Goal: Transaction & Acquisition: Purchase product/service

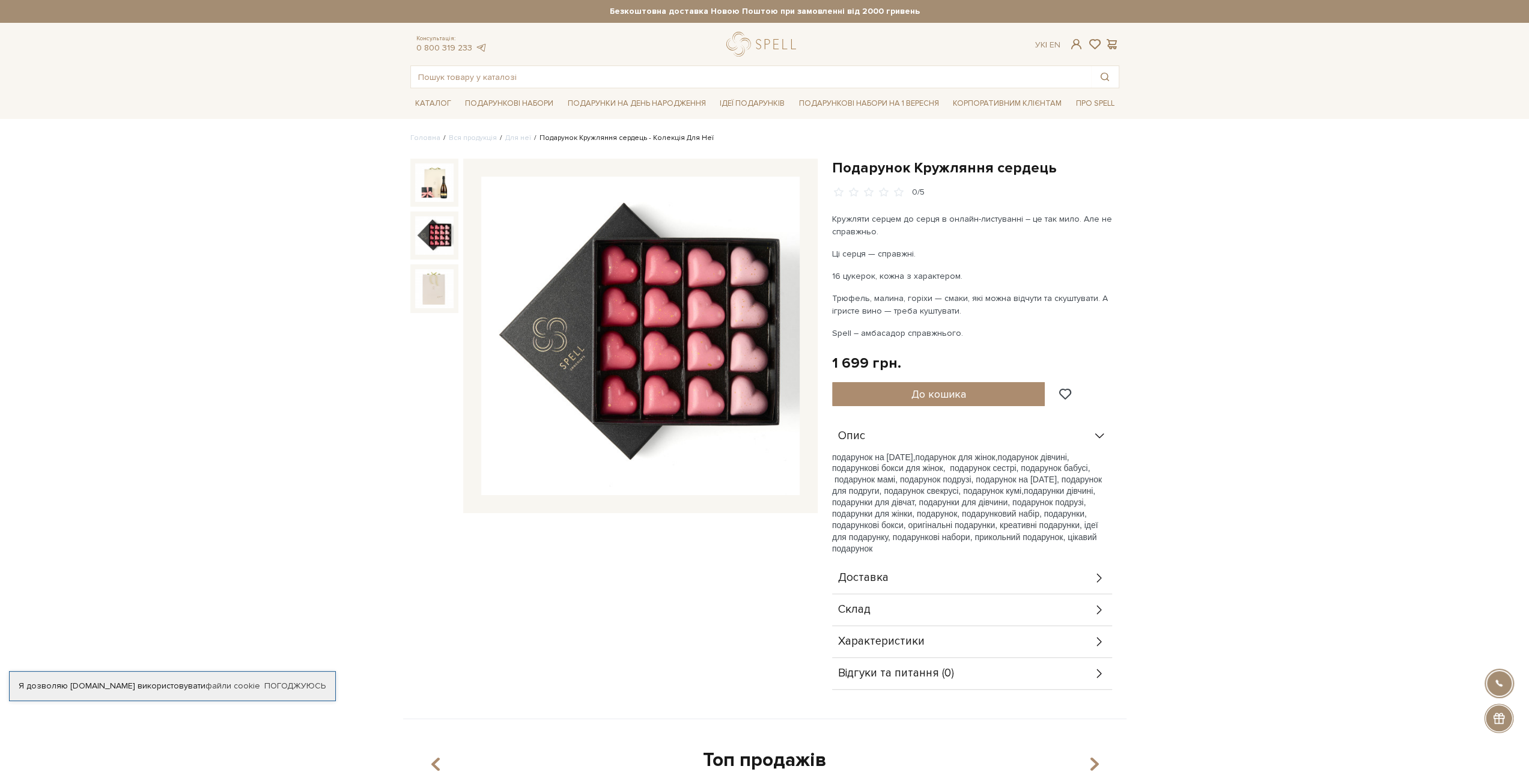
click at [438, 228] on img at bounding box center [434, 235] width 39 height 39
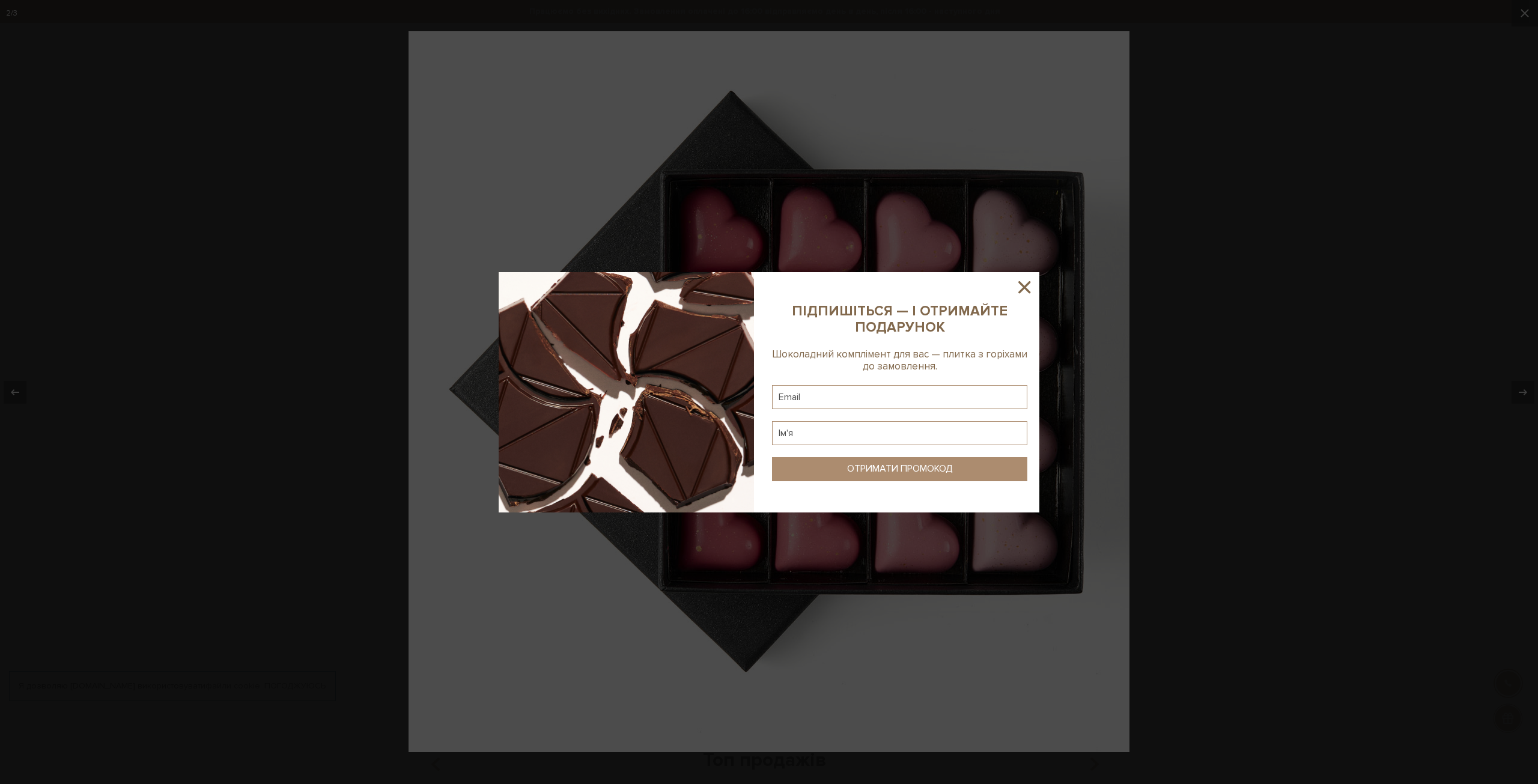
click at [1020, 282] on icon at bounding box center [1023, 287] width 12 height 12
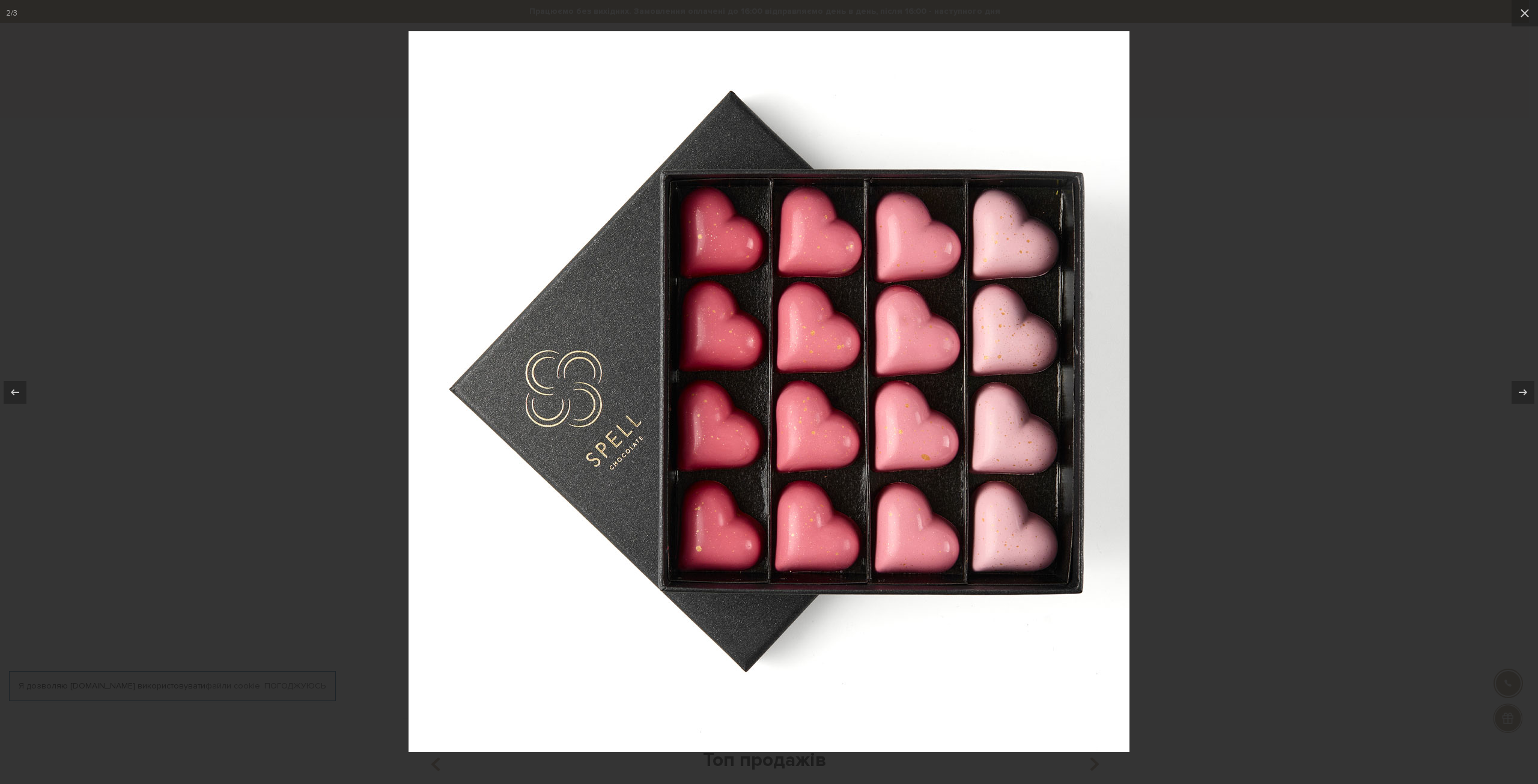
click at [1282, 280] on div at bounding box center [769, 392] width 1538 height 784
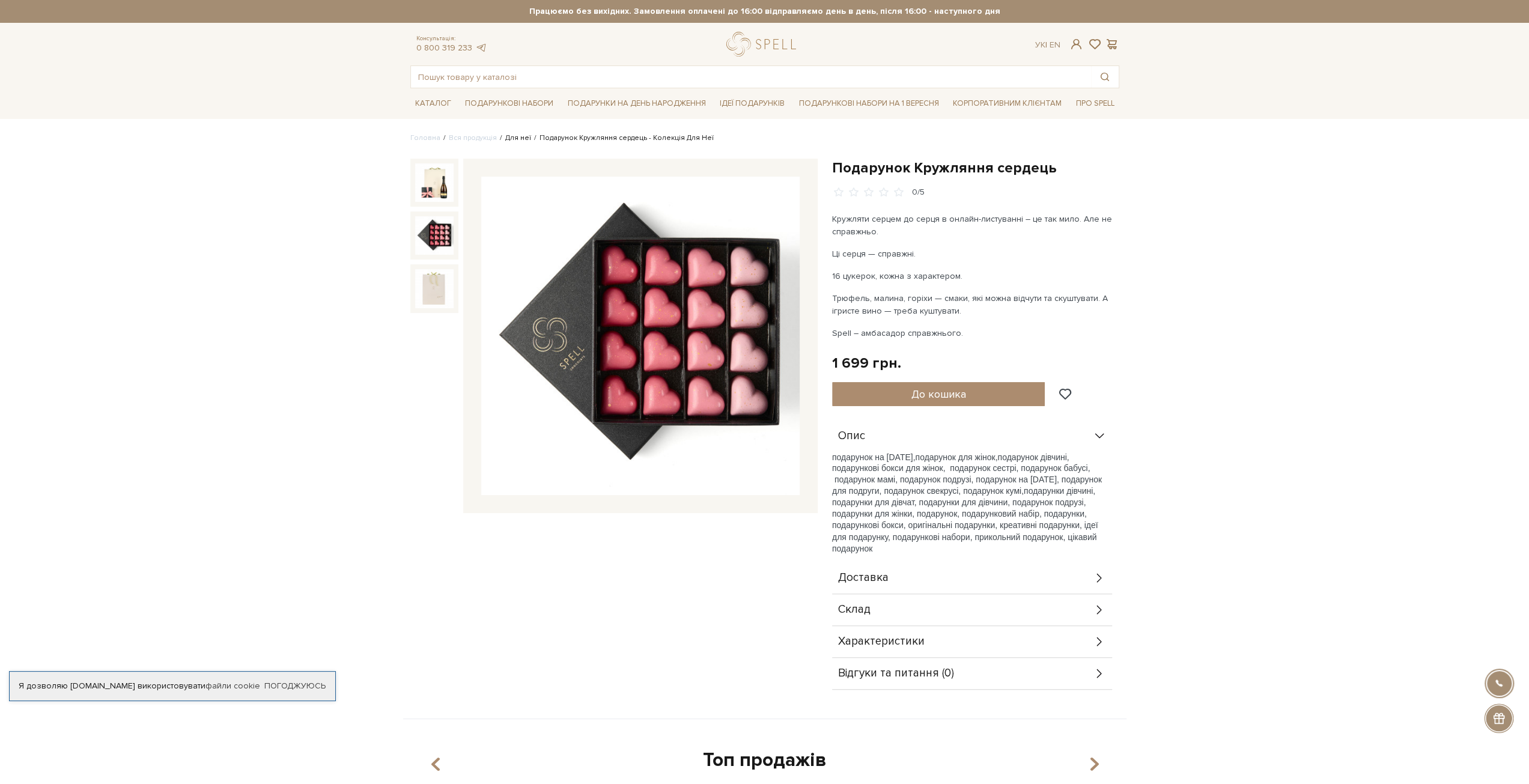
click at [512, 138] on link "Для неї" at bounding box center [518, 138] width 26 height 9
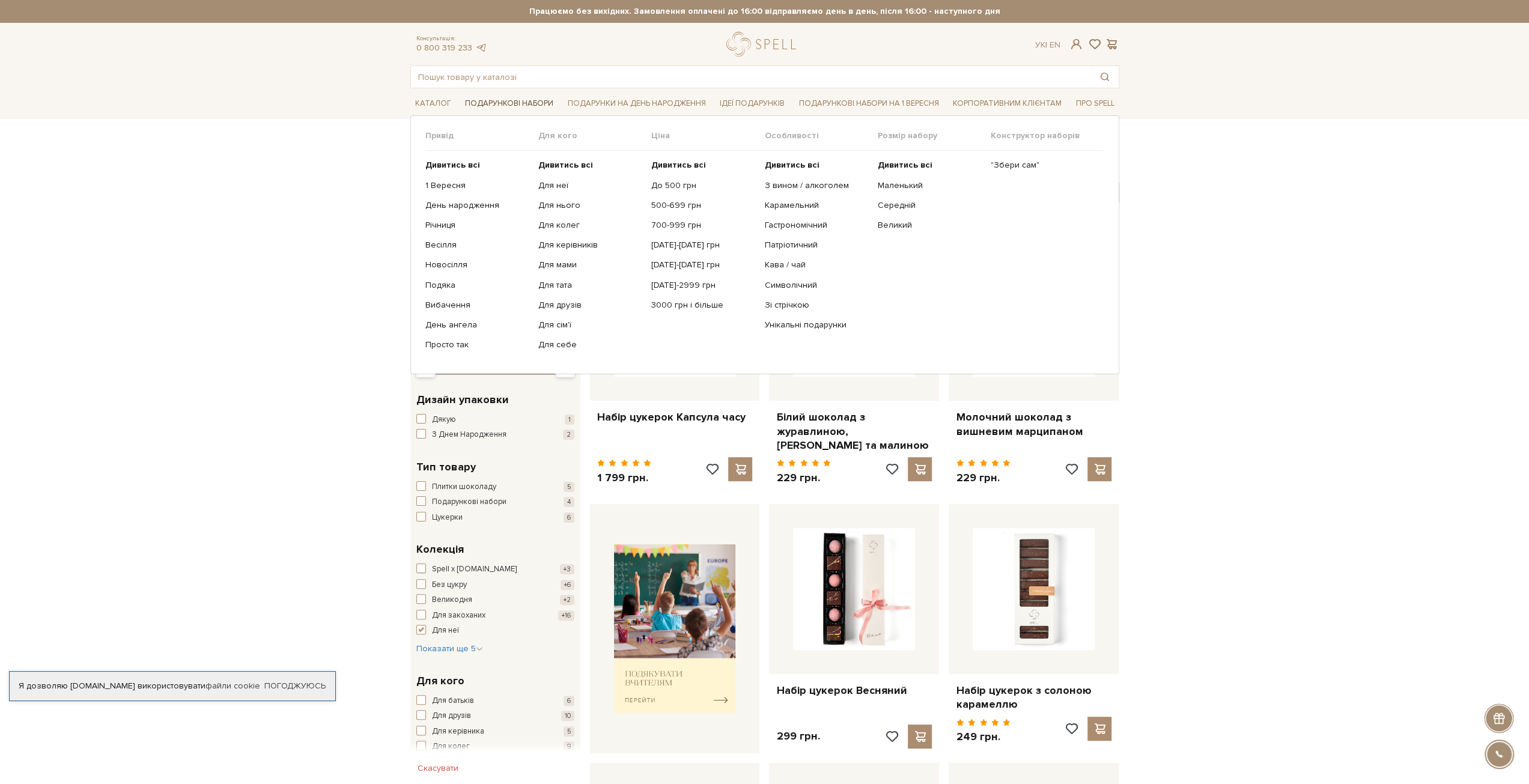
click at [488, 99] on link "Подарункові набори" at bounding box center [508, 104] width 97 height 18
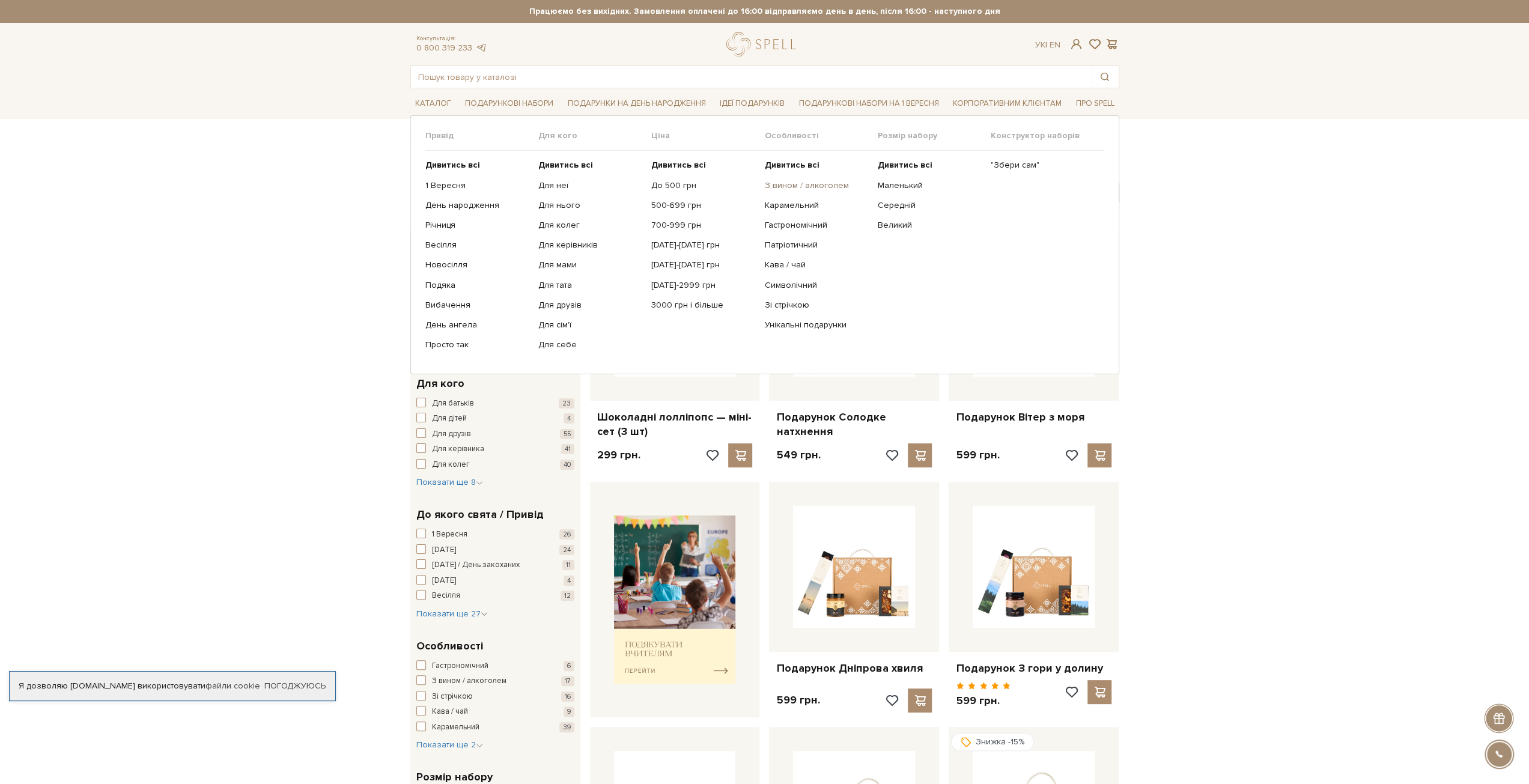
click at [794, 182] on link "З вином / алкоголем" at bounding box center [816, 186] width 104 height 11
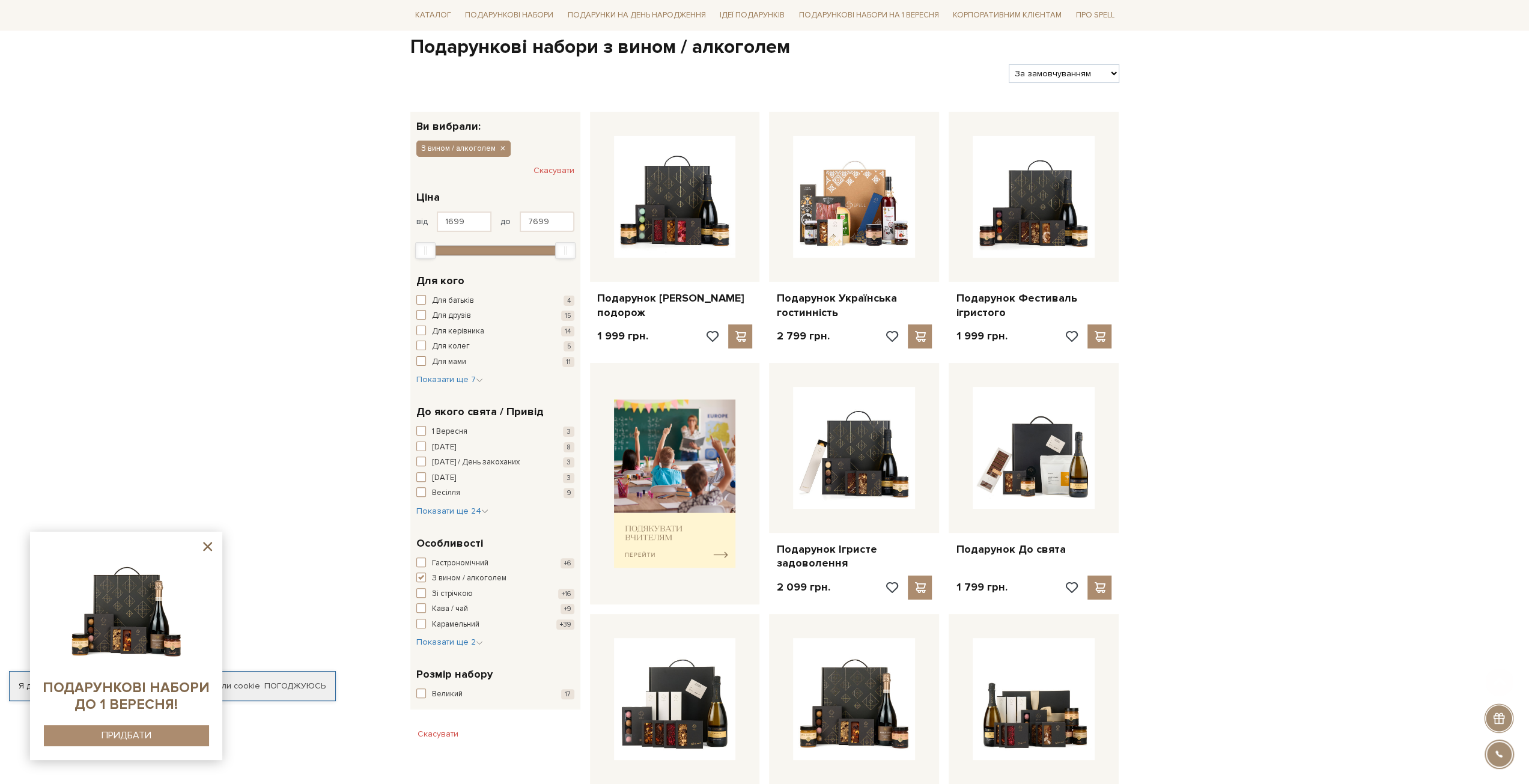
scroll to position [120, 0]
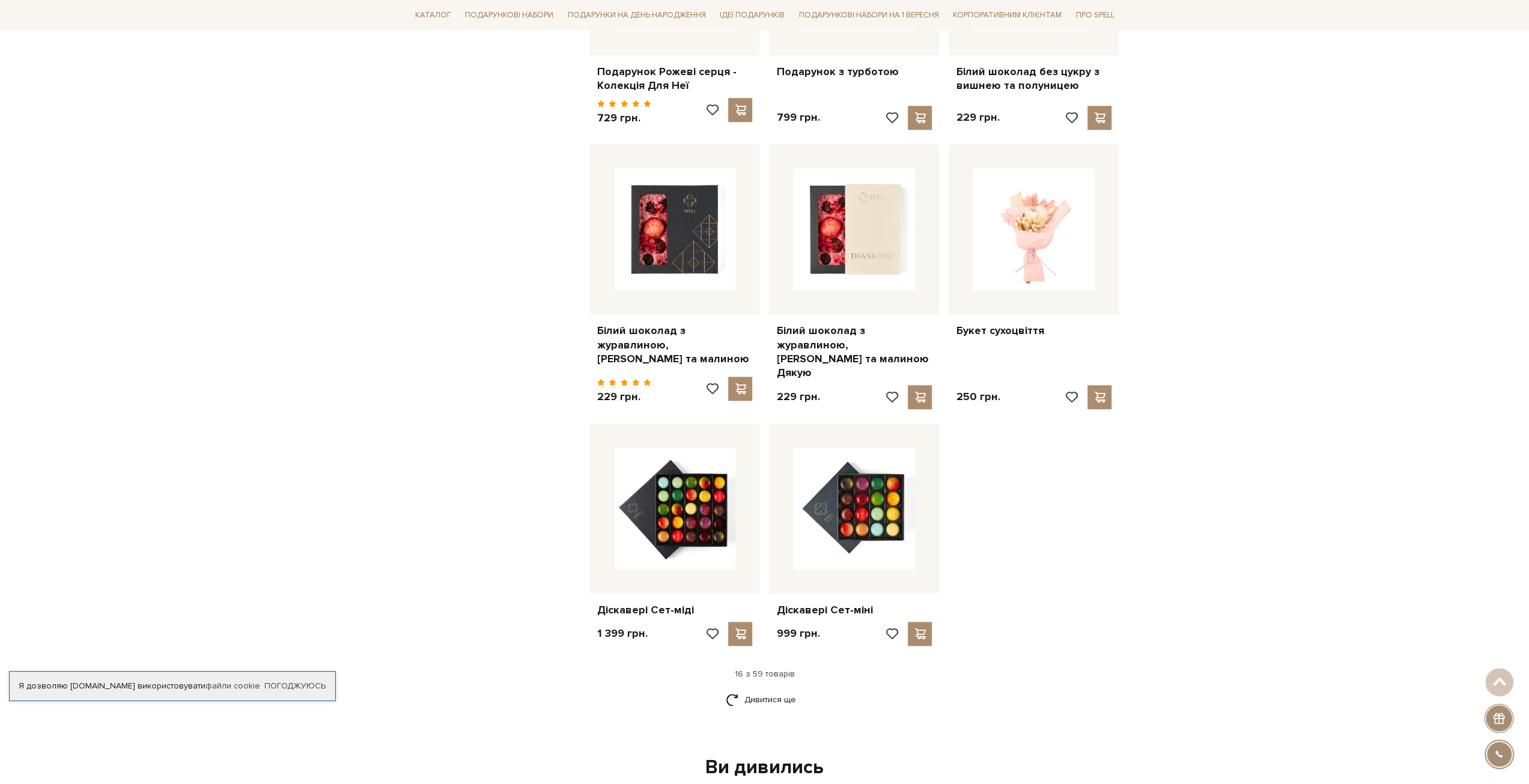
scroll to position [1141, 0]
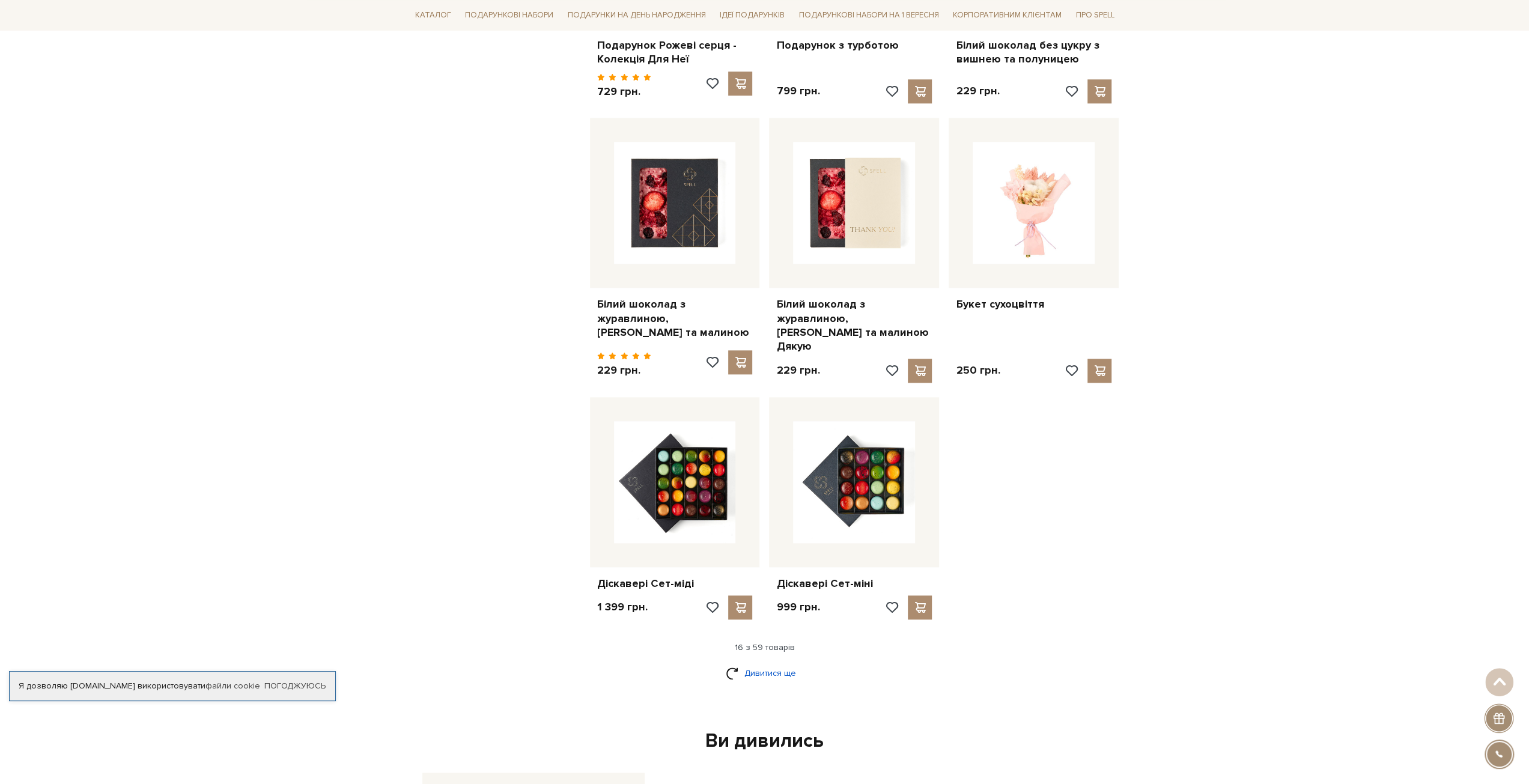
click at [763, 663] on link "Дивитися ще" at bounding box center [764, 673] width 78 height 21
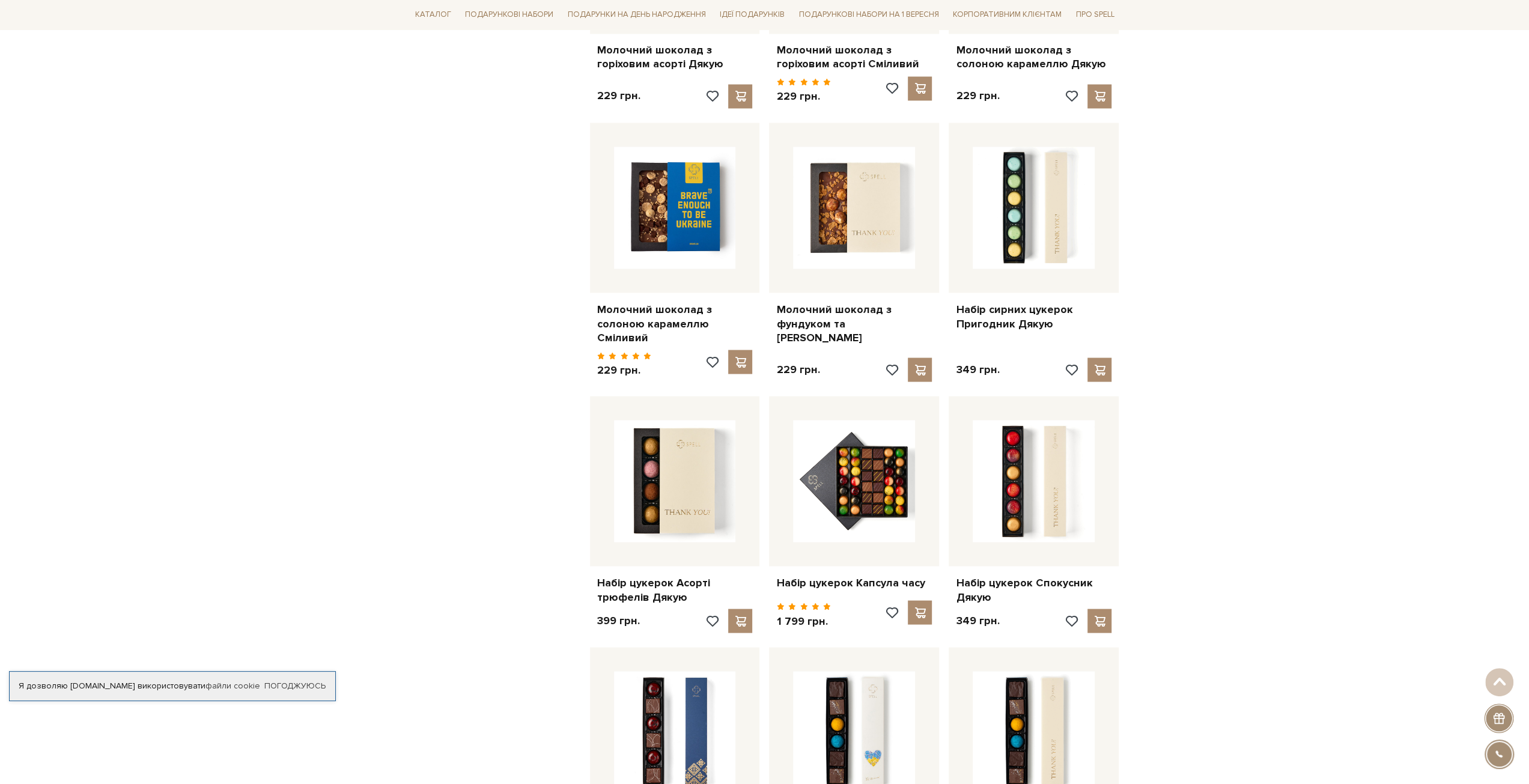
scroll to position [2582, 0]
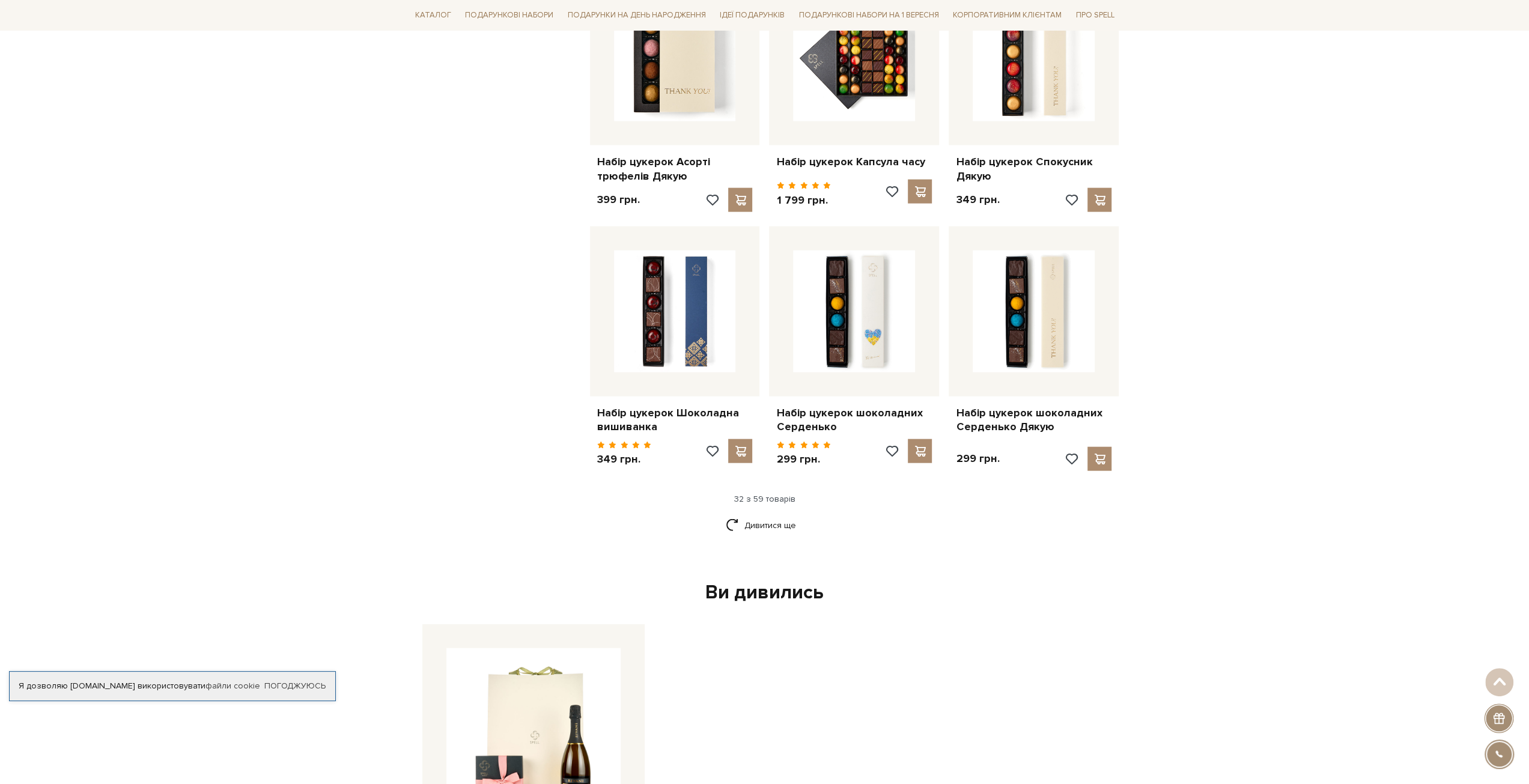
drag, startPoint x: 770, startPoint y: 510, endPoint x: 812, endPoint y: 505, distance: 42.3
click at [770, 515] on link "Дивитися ще" at bounding box center [764, 525] width 78 height 21
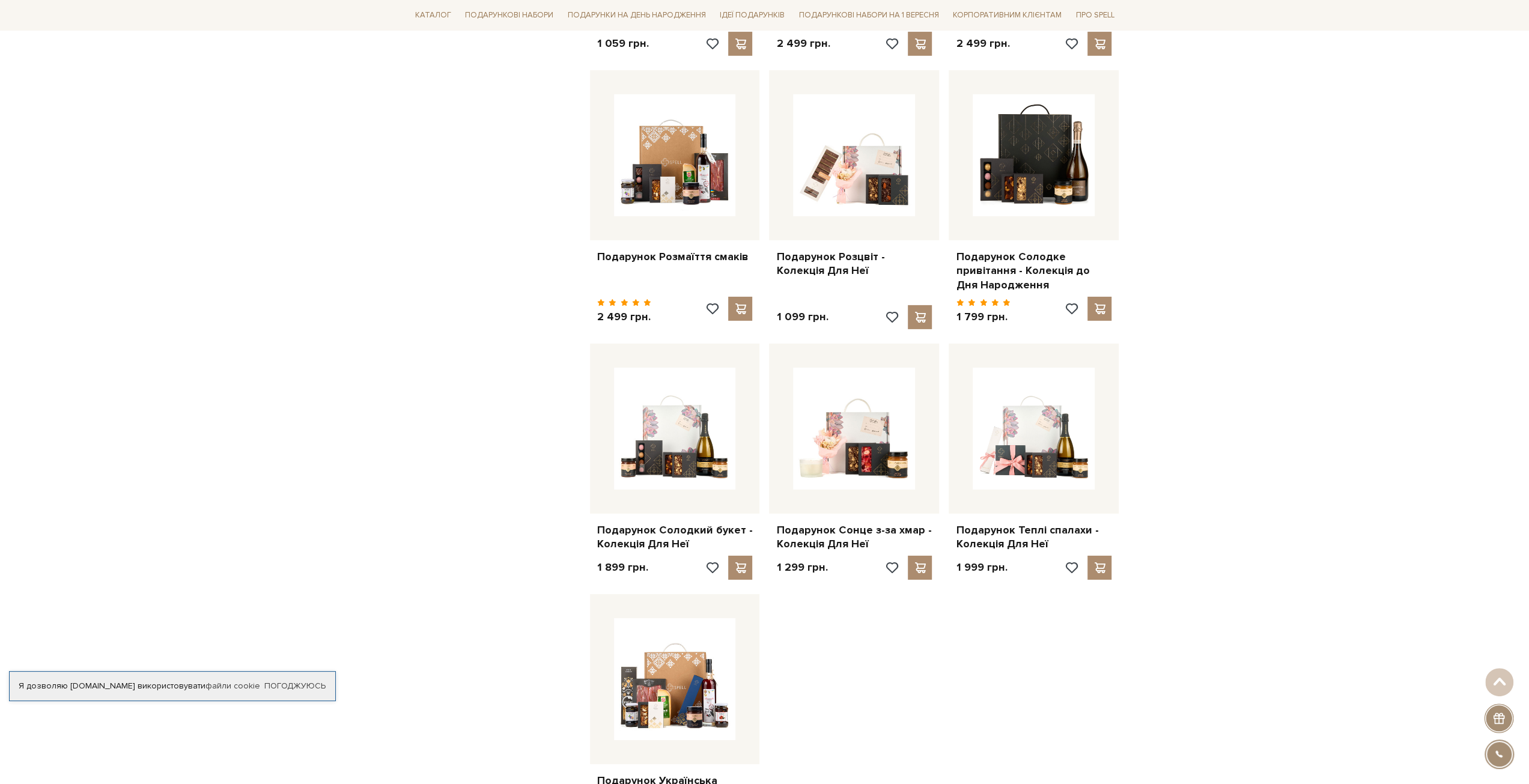
scroll to position [3963, 0]
